Goal: Information Seeking & Learning: Learn about a topic

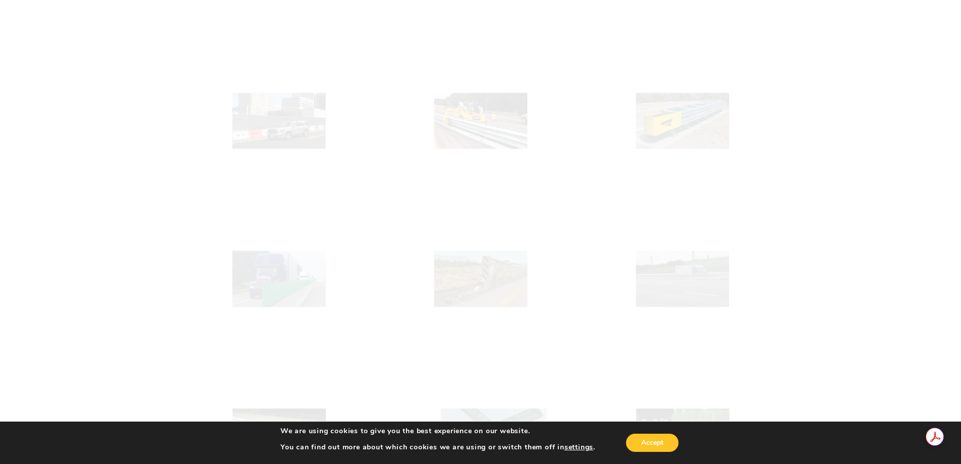
scroll to position [202, 0]
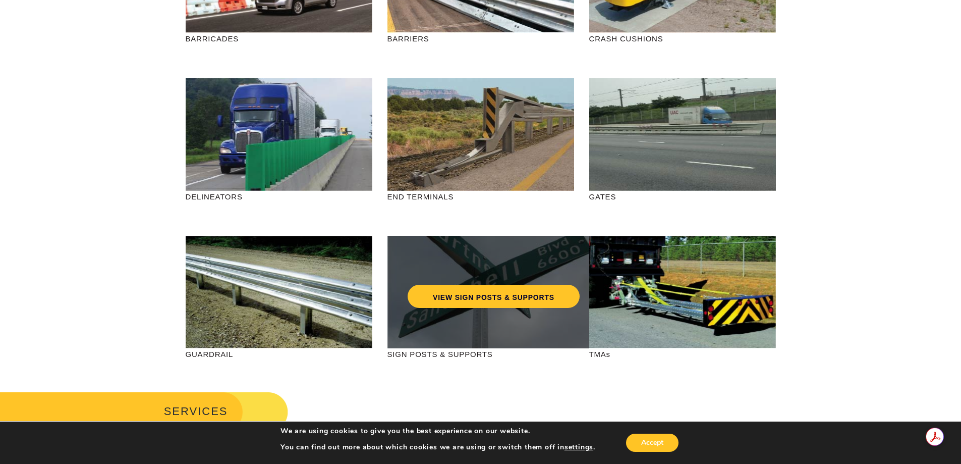
click at [466, 319] on div "VIEW SIGN POSTS & SUPPORTS" at bounding box center [493, 292] width 212 height 112
click at [476, 293] on link "VIEW SIGN POSTS & SUPPORTS" at bounding box center [494, 295] width 172 height 23
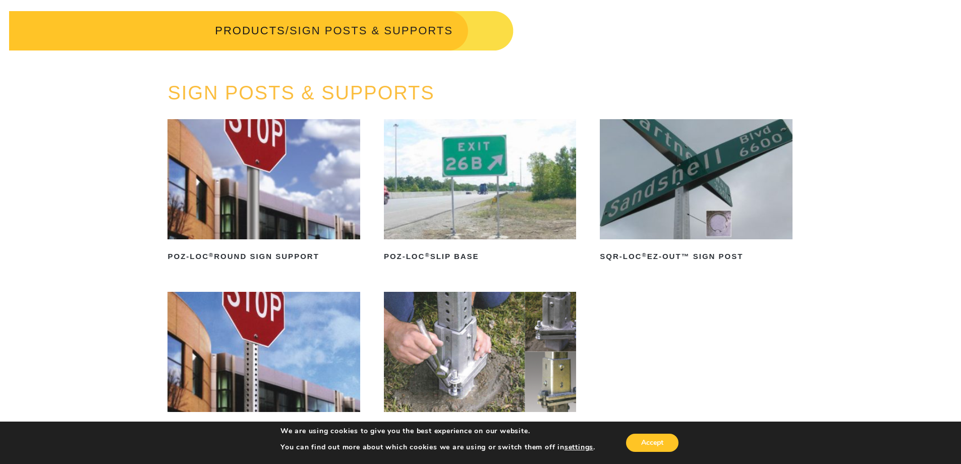
scroll to position [151, 0]
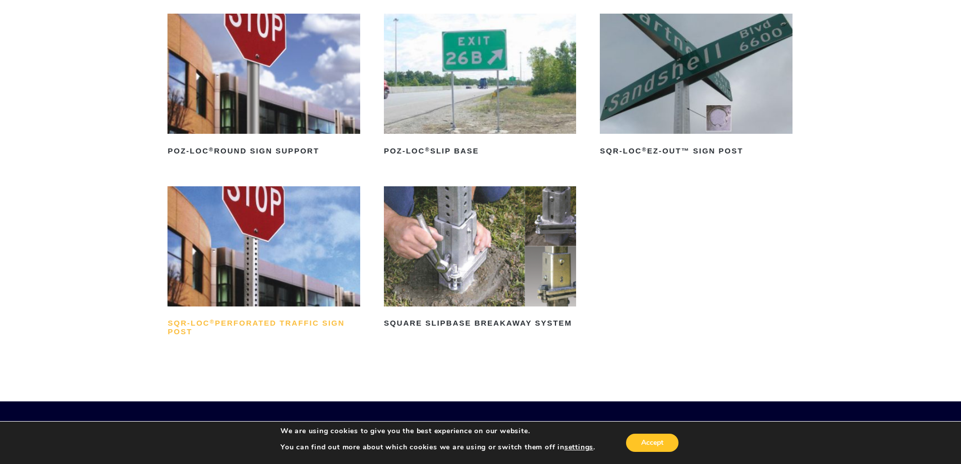
click at [248, 322] on h2 "SQR-LOC ® Perforated Traffic Sign Post" at bounding box center [263, 327] width 192 height 24
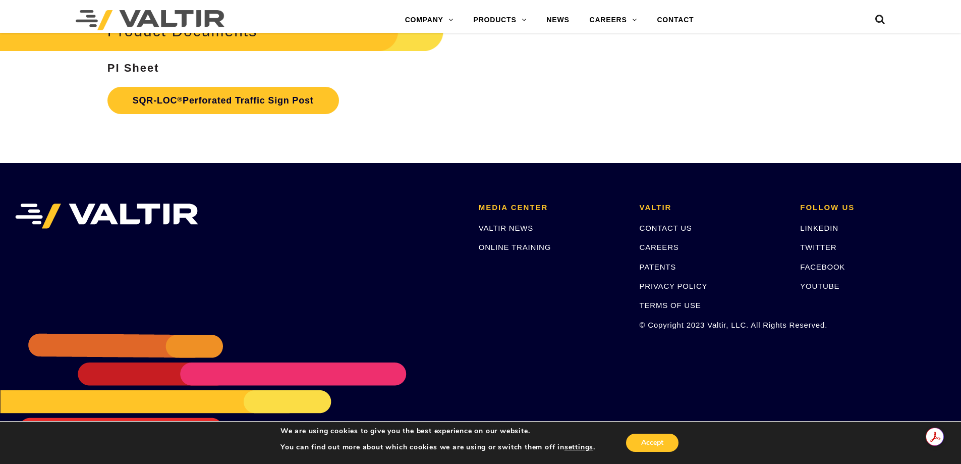
scroll to position [2020, 0]
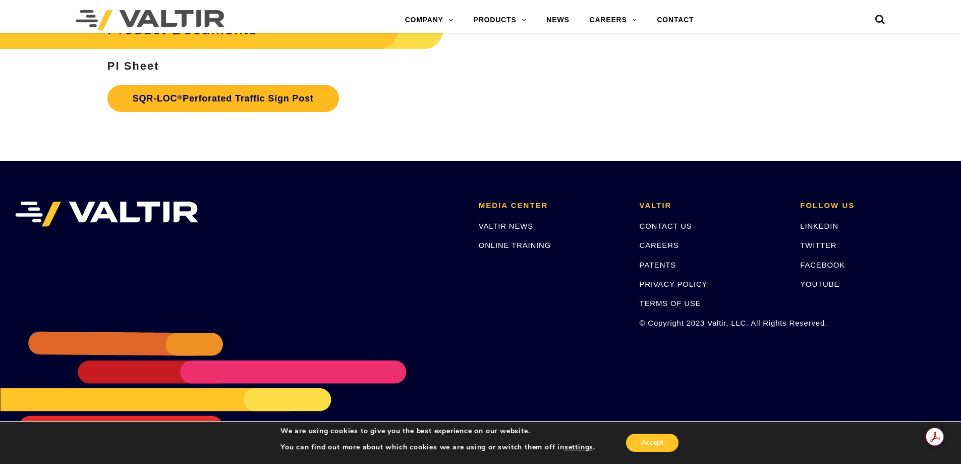
click at [289, 99] on link "SQR-LOC ® Perforated Traffic Sign Post" at bounding box center [223, 98] width 232 height 27
